Goal: Task Accomplishment & Management: Manage account settings

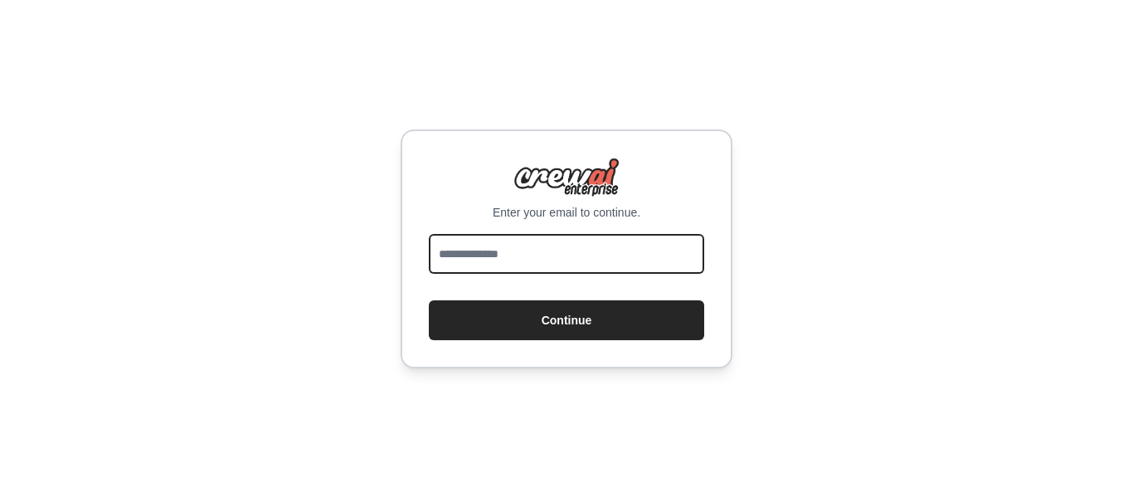
click at [541, 253] on input "email" at bounding box center [566, 254] width 275 height 40
type input "**********"
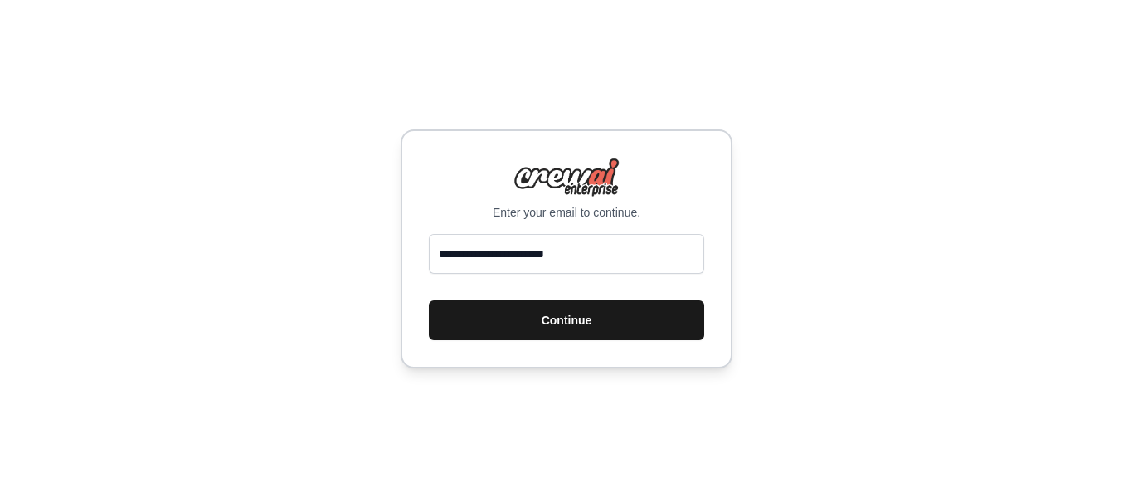
click at [565, 320] on button "Continue" at bounding box center [566, 320] width 275 height 40
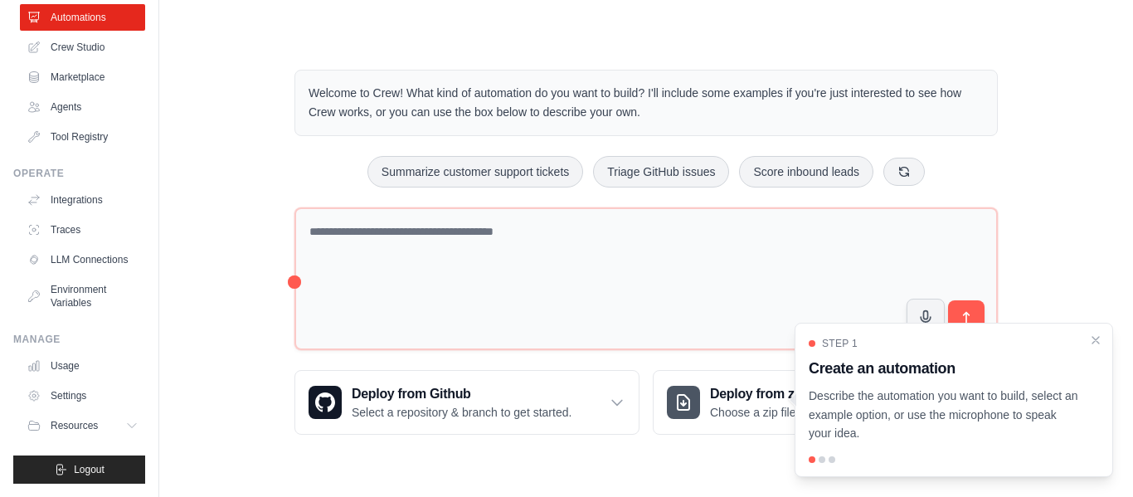
scroll to position [99, 0]
click at [1086, 335] on div "Step 1 Create an automation Describe the automation you want to build, select a…" at bounding box center [953, 400] width 318 height 154
click at [1088, 337] on div "Step 1 Create an automation Describe the automation you want to build, select a…" at bounding box center [954, 390] width 290 height 106
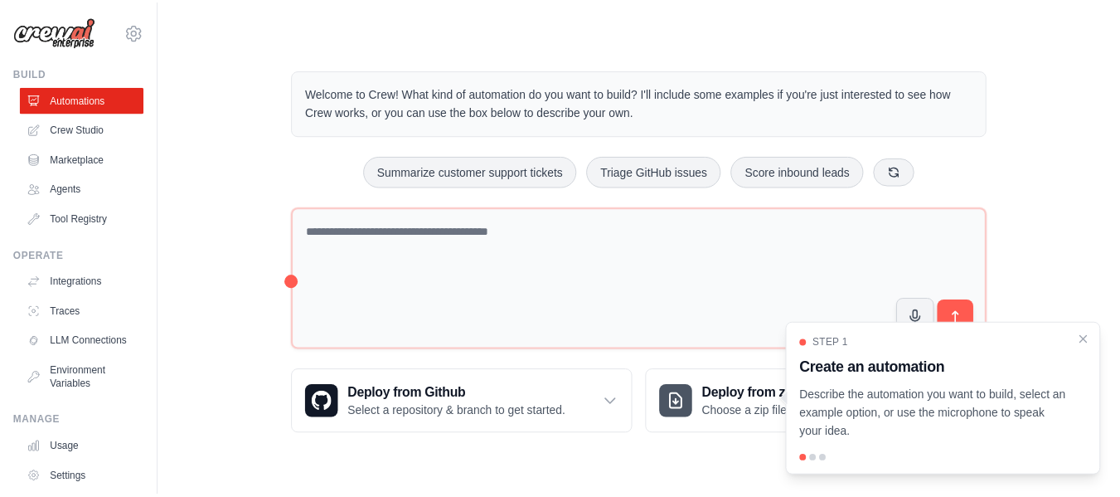
scroll to position [10, 0]
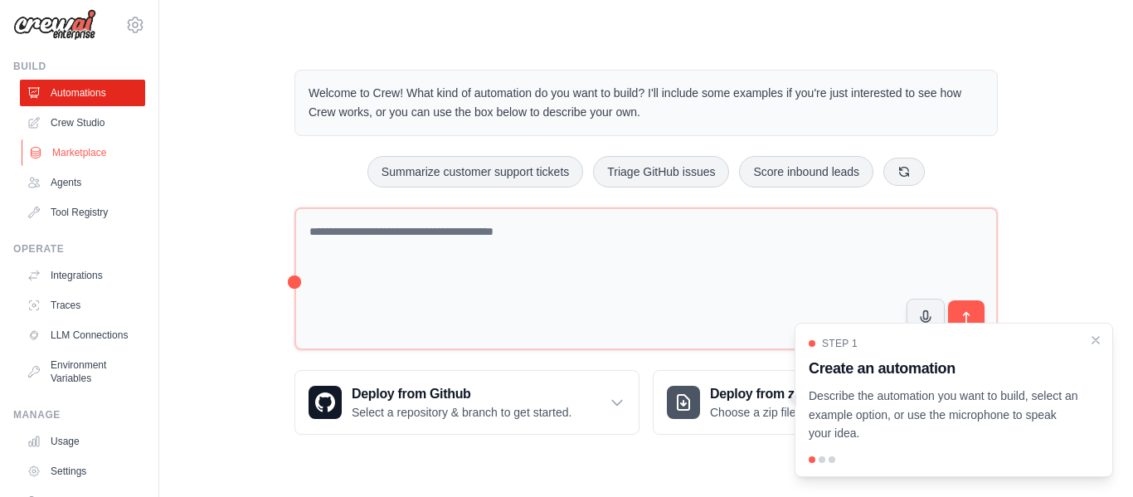
click at [107, 150] on link "Marketplace" at bounding box center [84, 152] width 125 height 27
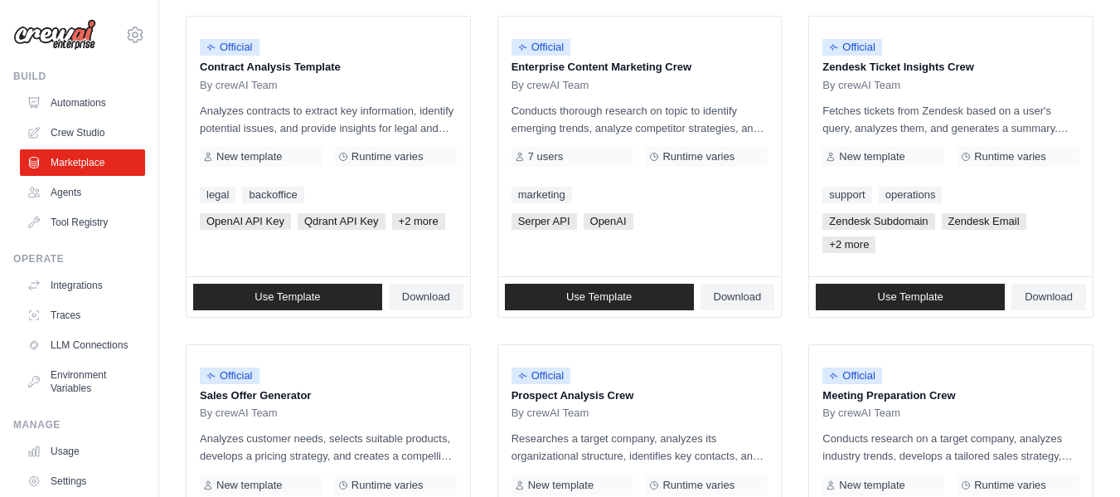
scroll to position [444, 0]
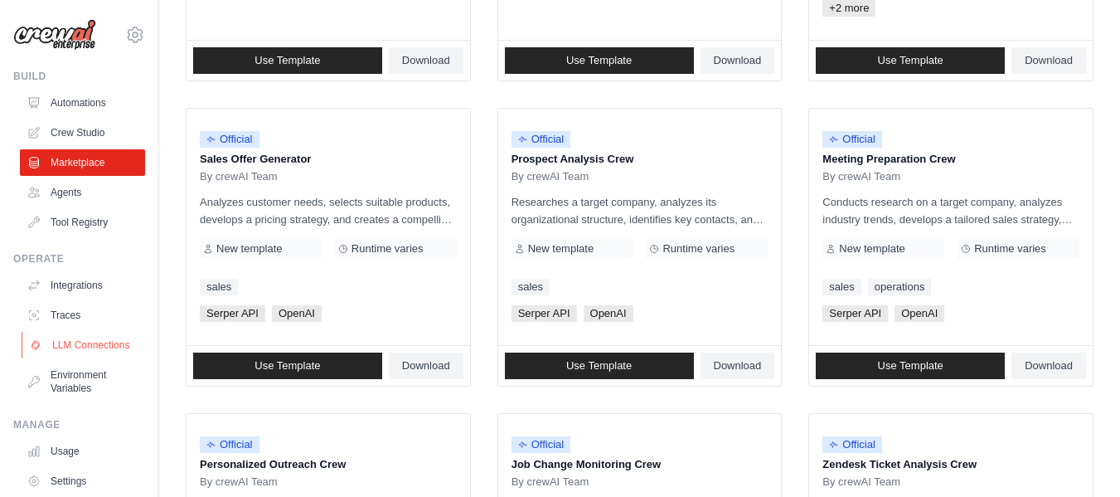
click at [74, 345] on link "LLM Connections" at bounding box center [84, 345] width 125 height 27
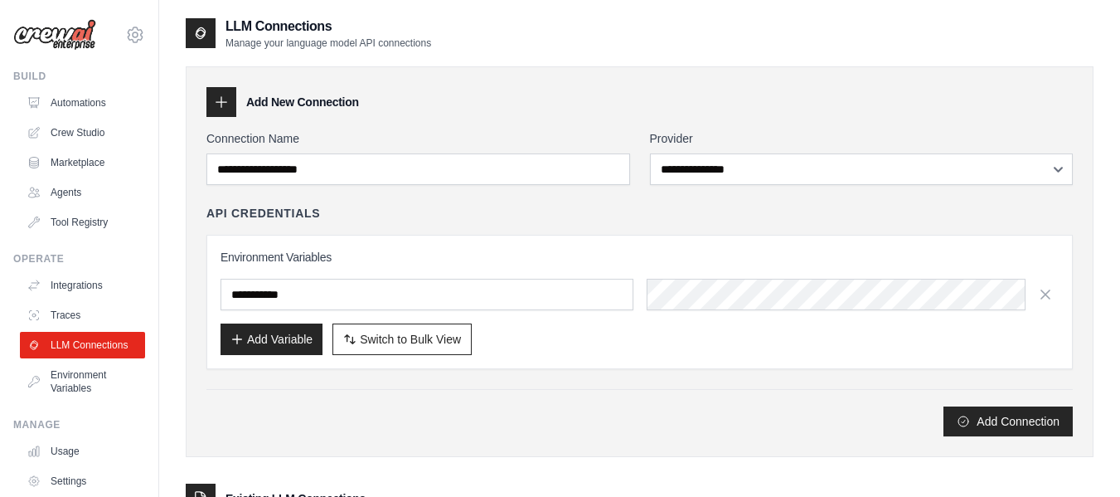
scroll to position [99, 0]
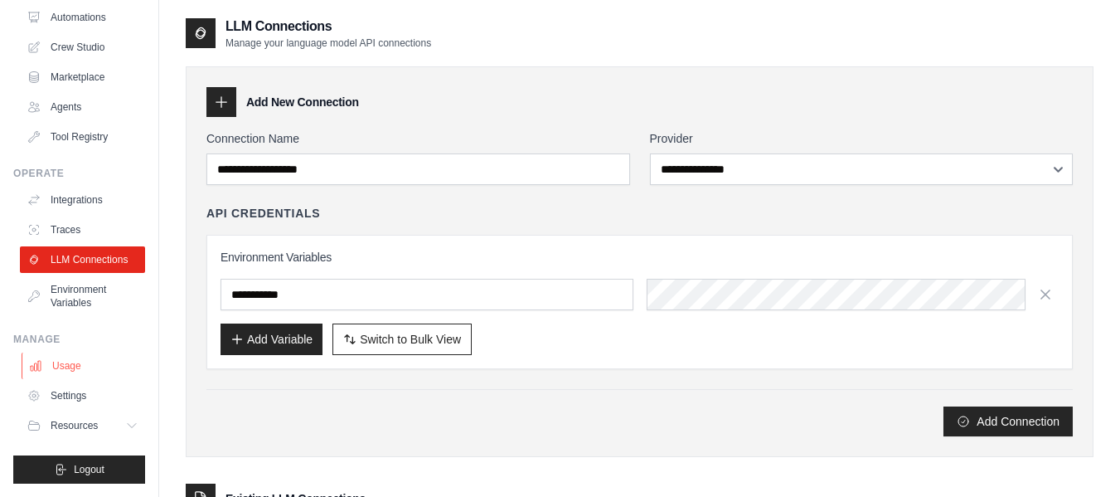
click at [85, 374] on link "Usage" at bounding box center [84, 365] width 125 height 27
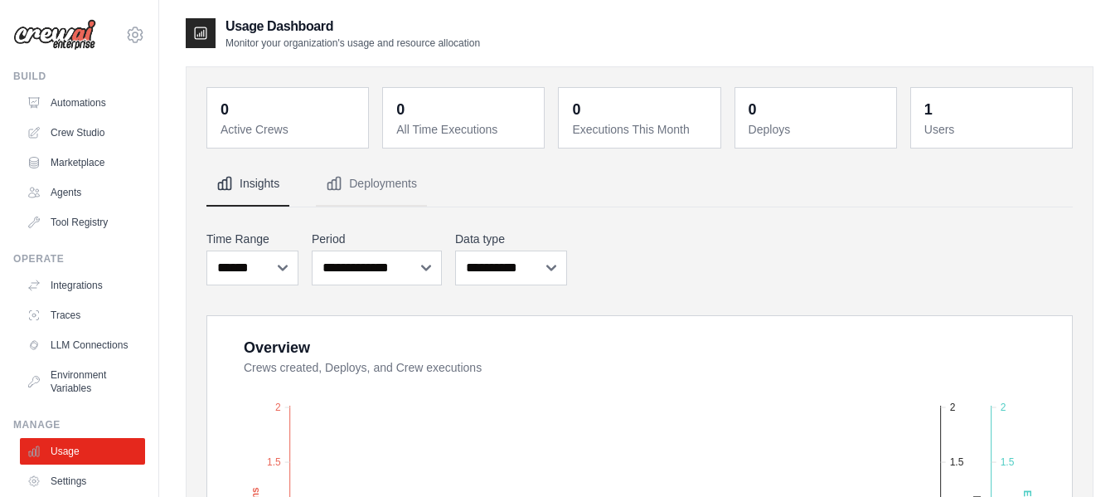
scroll to position [54, 0]
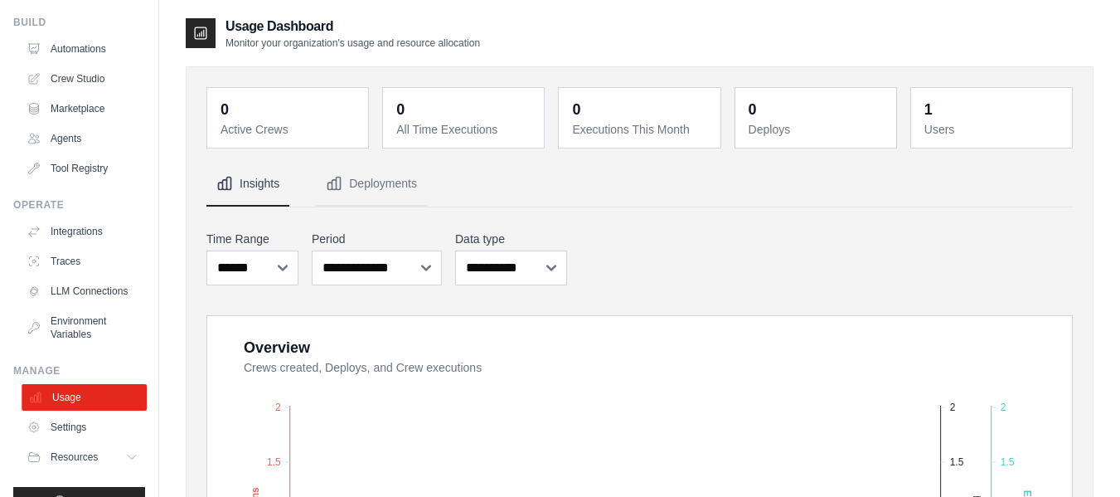
click at [124, 410] on link "Usage" at bounding box center [84, 397] width 125 height 27
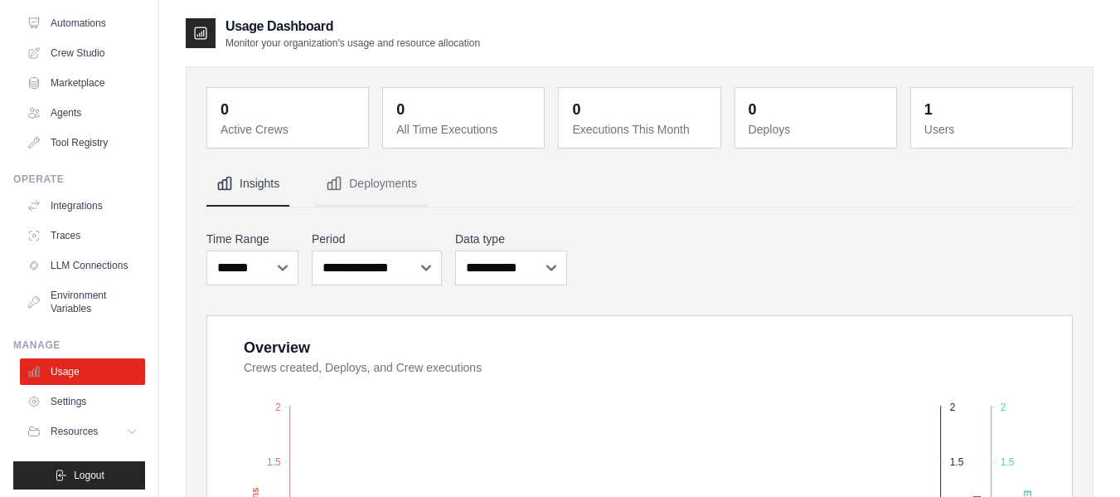
scroll to position [86, 0]
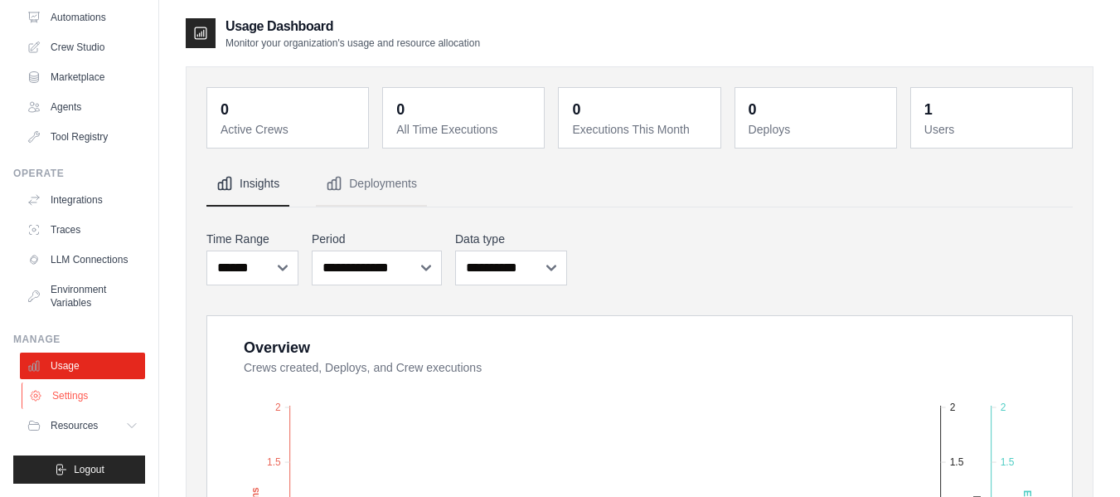
click at [85, 406] on link "Settings" at bounding box center [84, 395] width 125 height 27
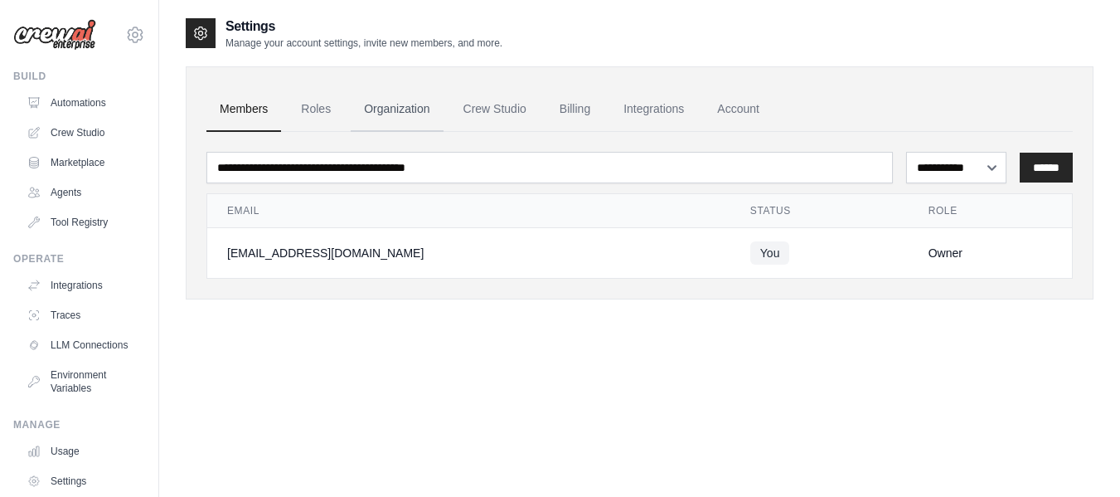
click at [400, 104] on link "Organization" at bounding box center [397, 109] width 92 height 45
click at [570, 110] on link "Billing" at bounding box center [574, 109] width 57 height 45
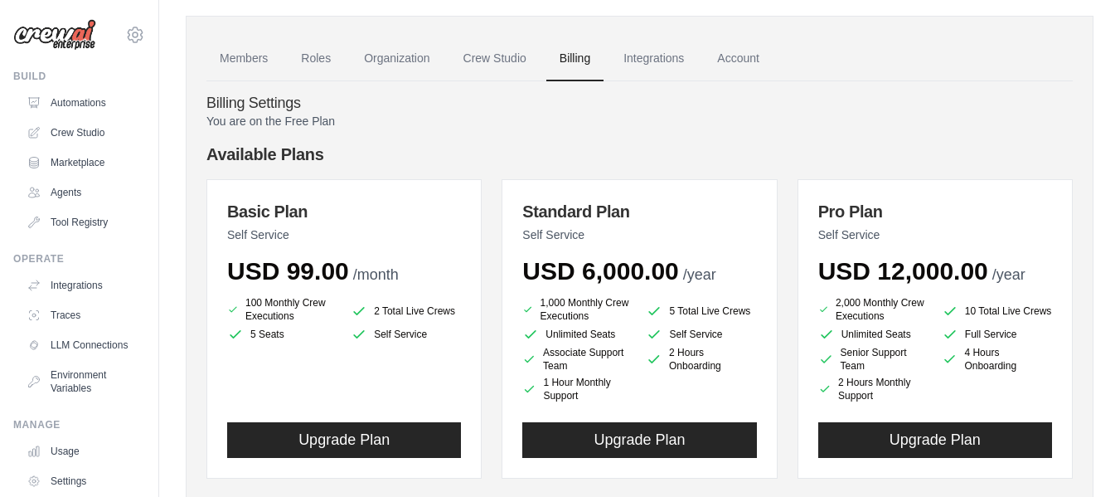
scroll to position [52, 0]
